Goal: Information Seeking & Learning: Learn about a topic

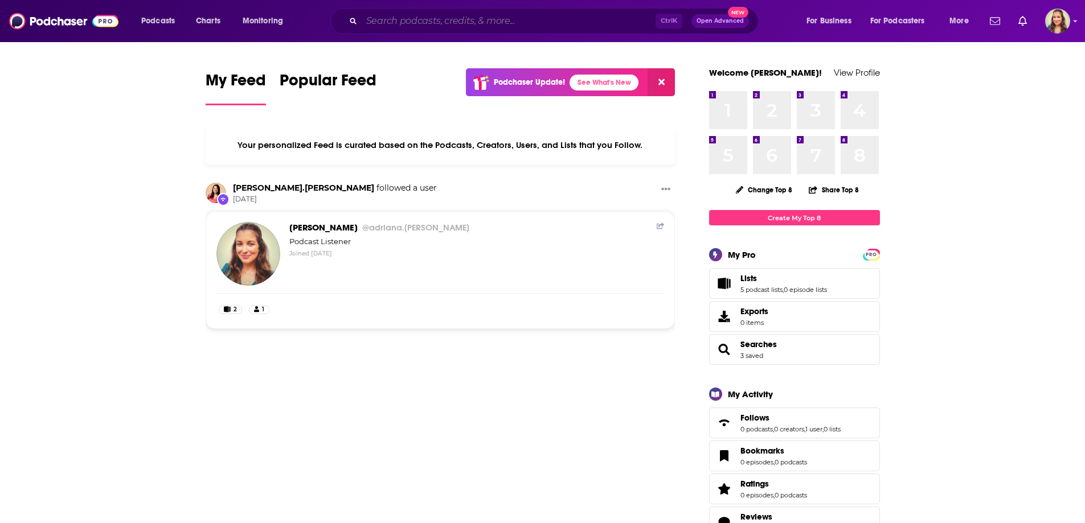
click at [447, 19] on input "Search podcasts, credits, & more..." at bounding box center [509, 21] width 294 height 18
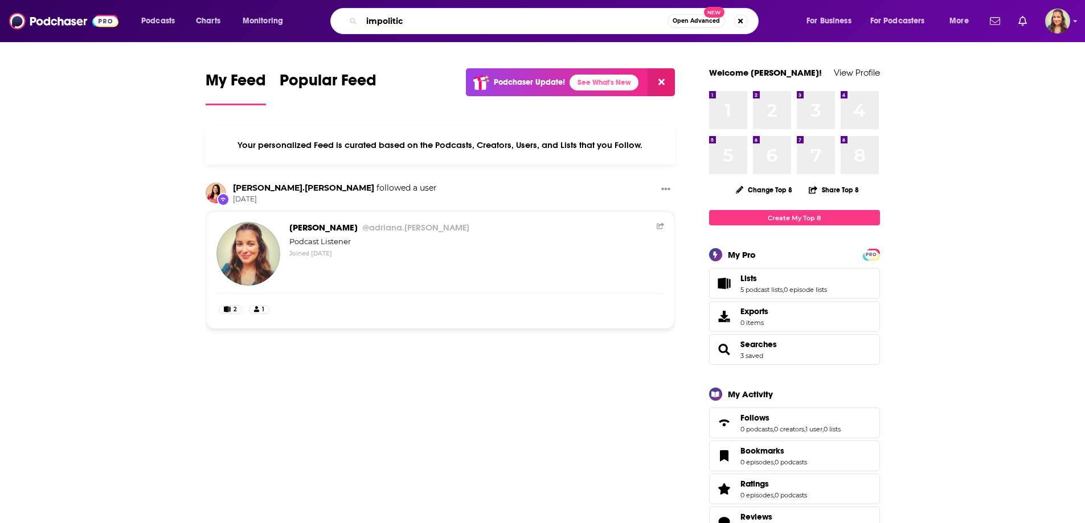
type input "impolitic"
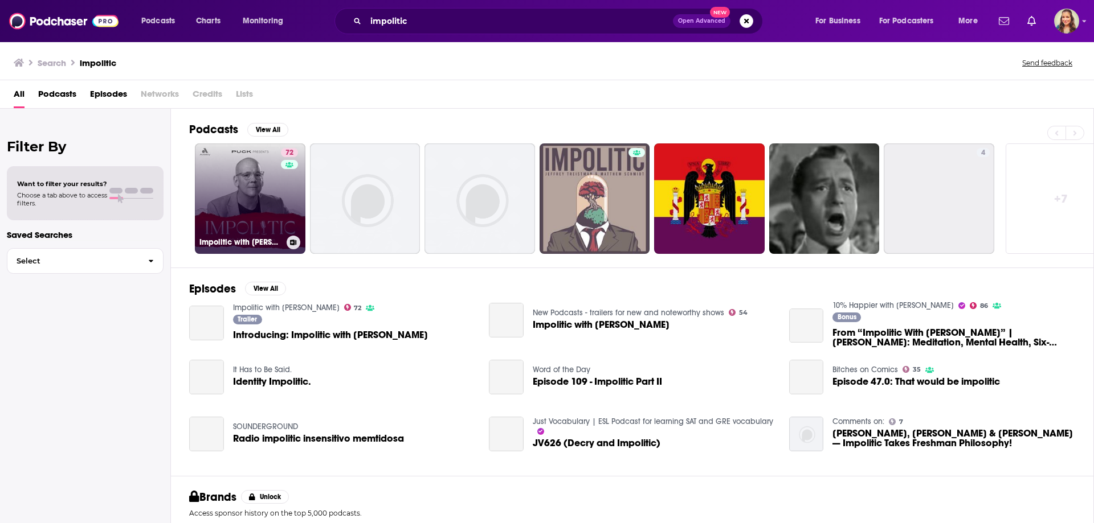
click at [239, 203] on link "72 Impolitic with [PERSON_NAME]" at bounding box center [250, 199] width 110 height 110
